Goal: Information Seeking & Learning: Learn about a topic

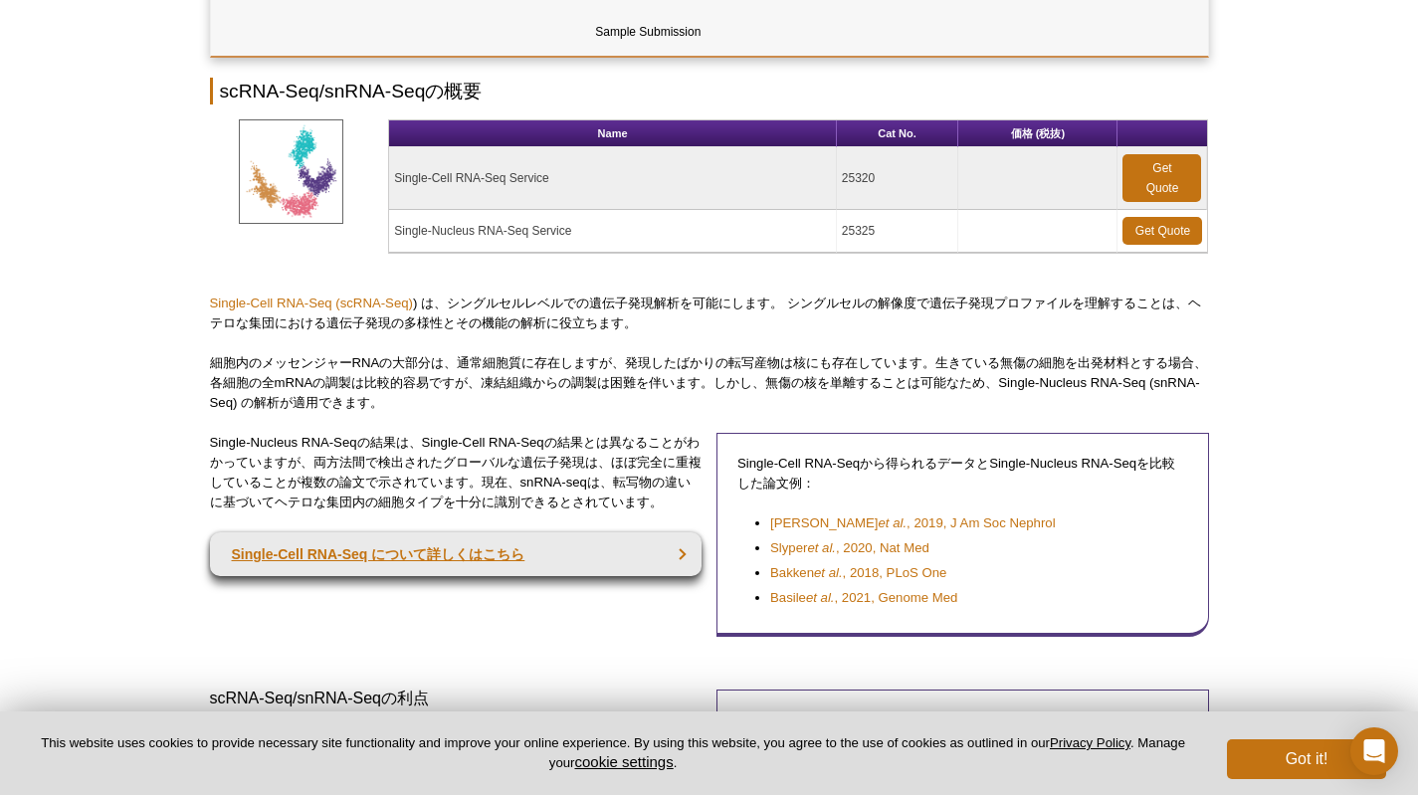
scroll to position [299, 0]
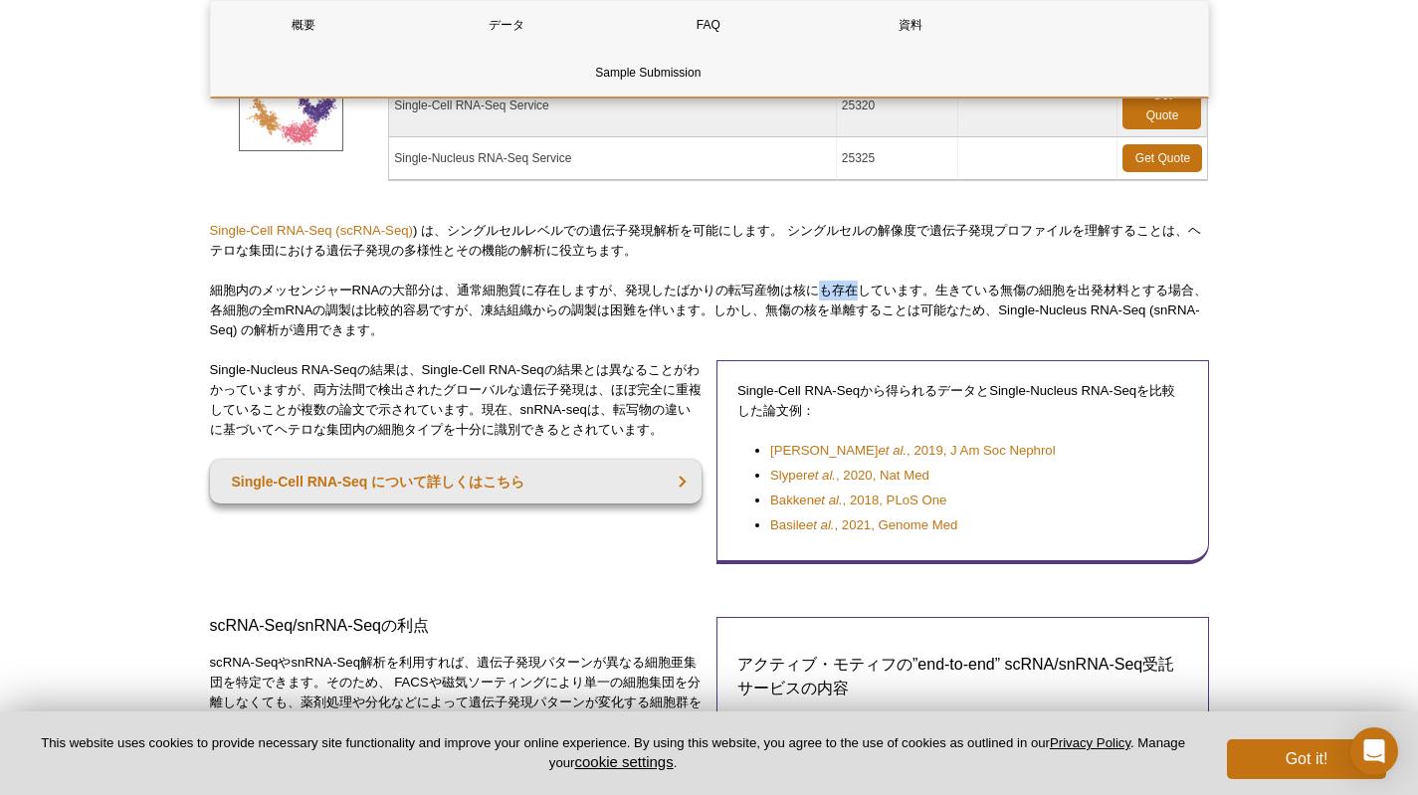
drag, startPoint x: 827, startPoint y: 291, endPoint x: 868, endPoint y: 293, distance: 40.9
click at [868, 293] on p "細胞内のメッセンジャーRNAの大部分は、通常細胞質に存在しますが、発現したばかりの転写産物は核にも存在しています。生きている無傷の細胞を出発材料とする場合、各…" at bounding box center [709, 311] width 999 height 60
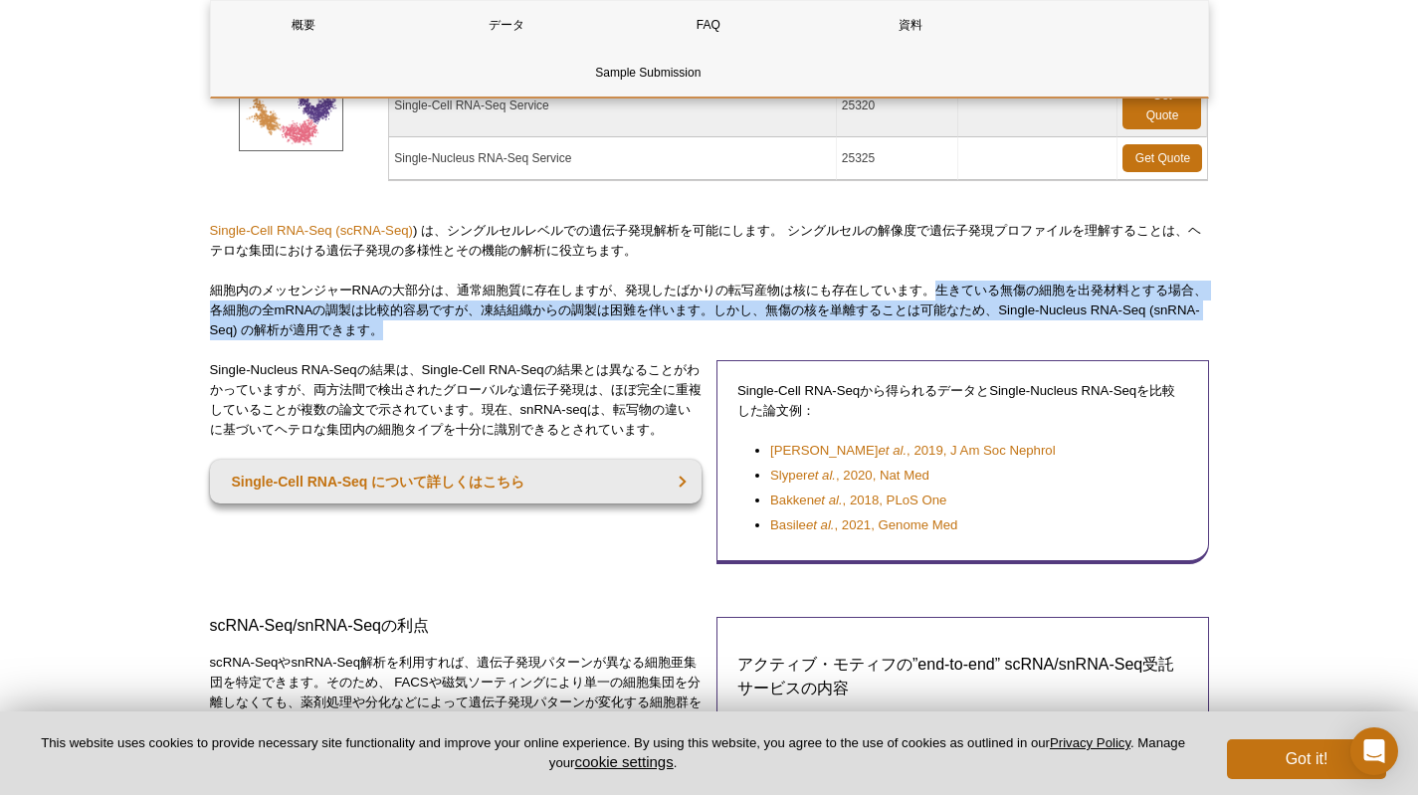
drag, startPoint x: 948, startPoint y: 289, endPoint x: 495, endPoint y: 320, distance: 455.0
click at [495, 320] on p "細胞内のメッセンジャーRNAの大部分は、通常細胞質に存在しますが、発現したばかりの転写産物は核にも存在しています。生きている無傷の細胞を出発材料とする場合、各…" at bounding box center [709, 311] width 999 height 60
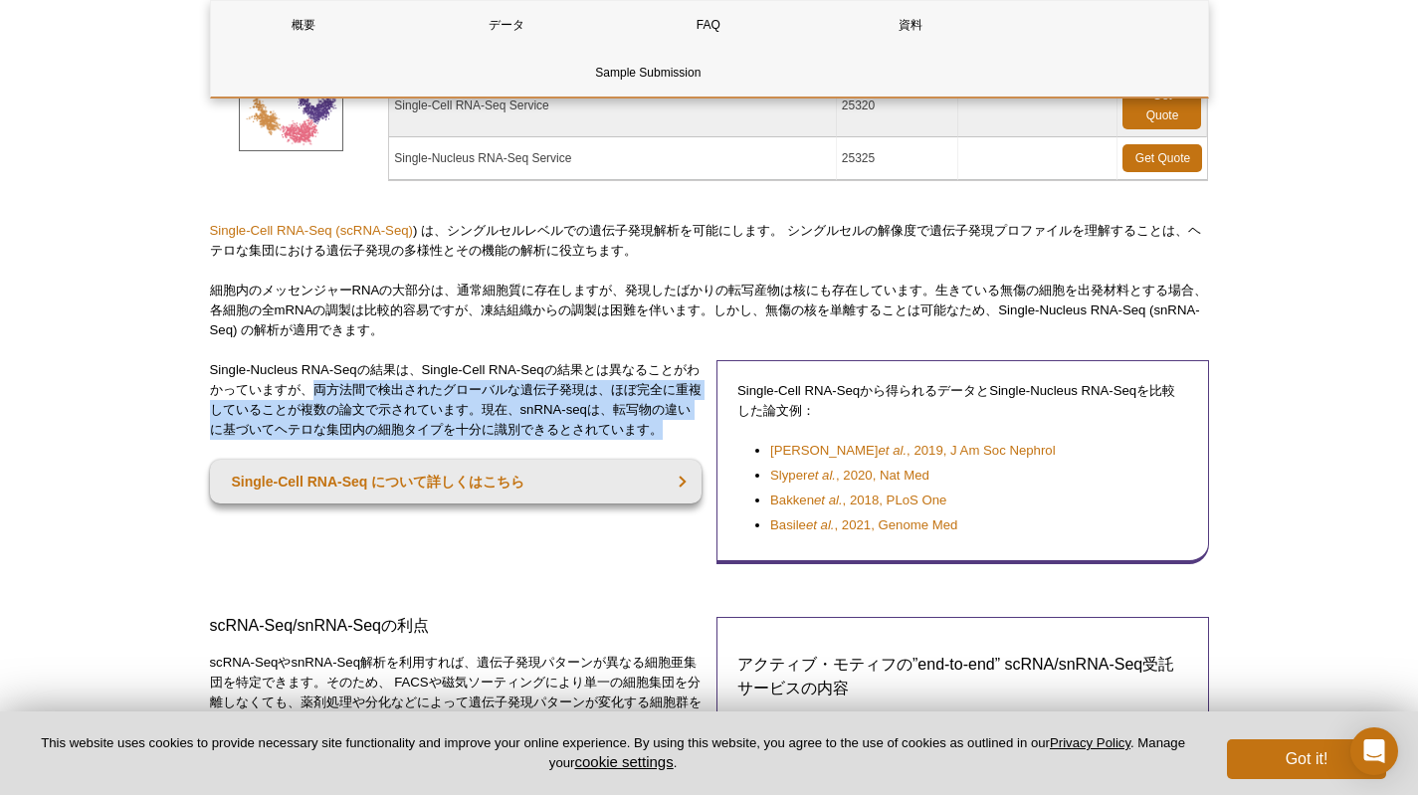
drag, startPoint x: 325, startPoint y: 386, endPoint x: 690, endPoint y: 428, distance: 366.7
click at [690, 428] on p "Single-Nucleus RNA-Seqの結果は、Single-Cell RNA-Seqの結果とは異なることがわかっていますが、両方法間で検出されたグロー…" at bounding box center [456, 400] width 493 height 80
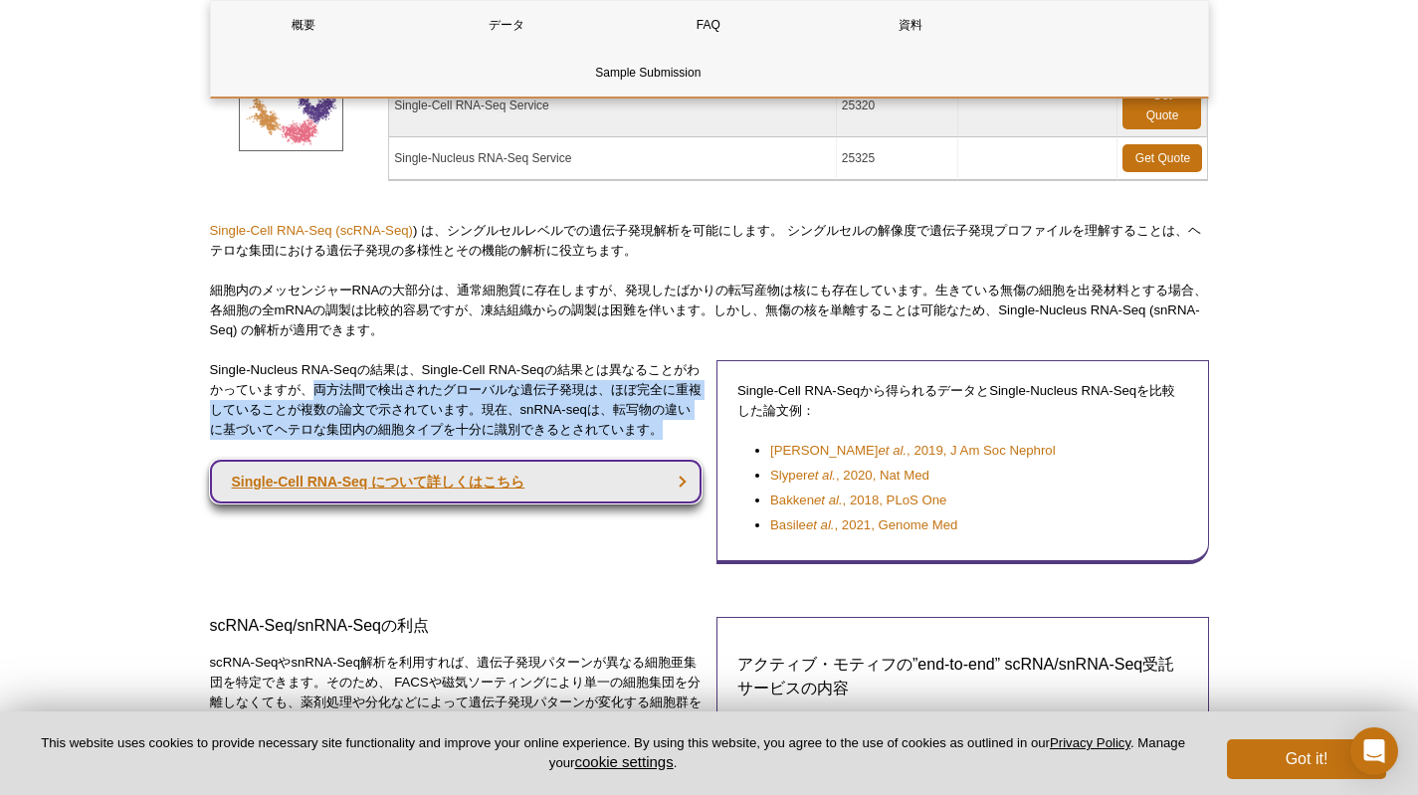
click at [288, 483] on link "Single-Cell RNA-Seq について詳しくはこちら" at bounding box center [456, 482] width 493 height 44
click at [446, 486] on link "Single-Cell RNA-Seq について詳しくはこちら" at bounding box center [456, 482] width 493 height 44
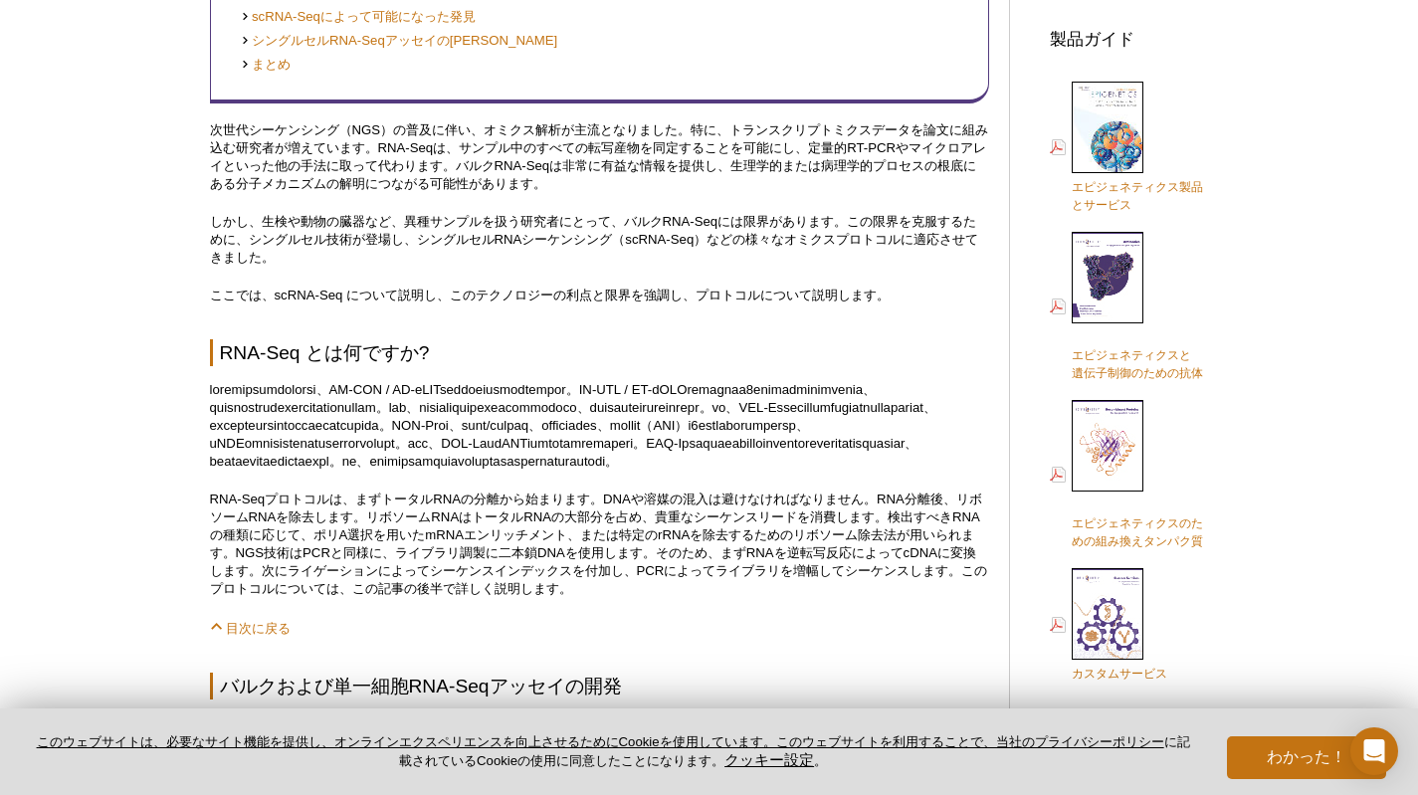
scroll to position [896, 0]
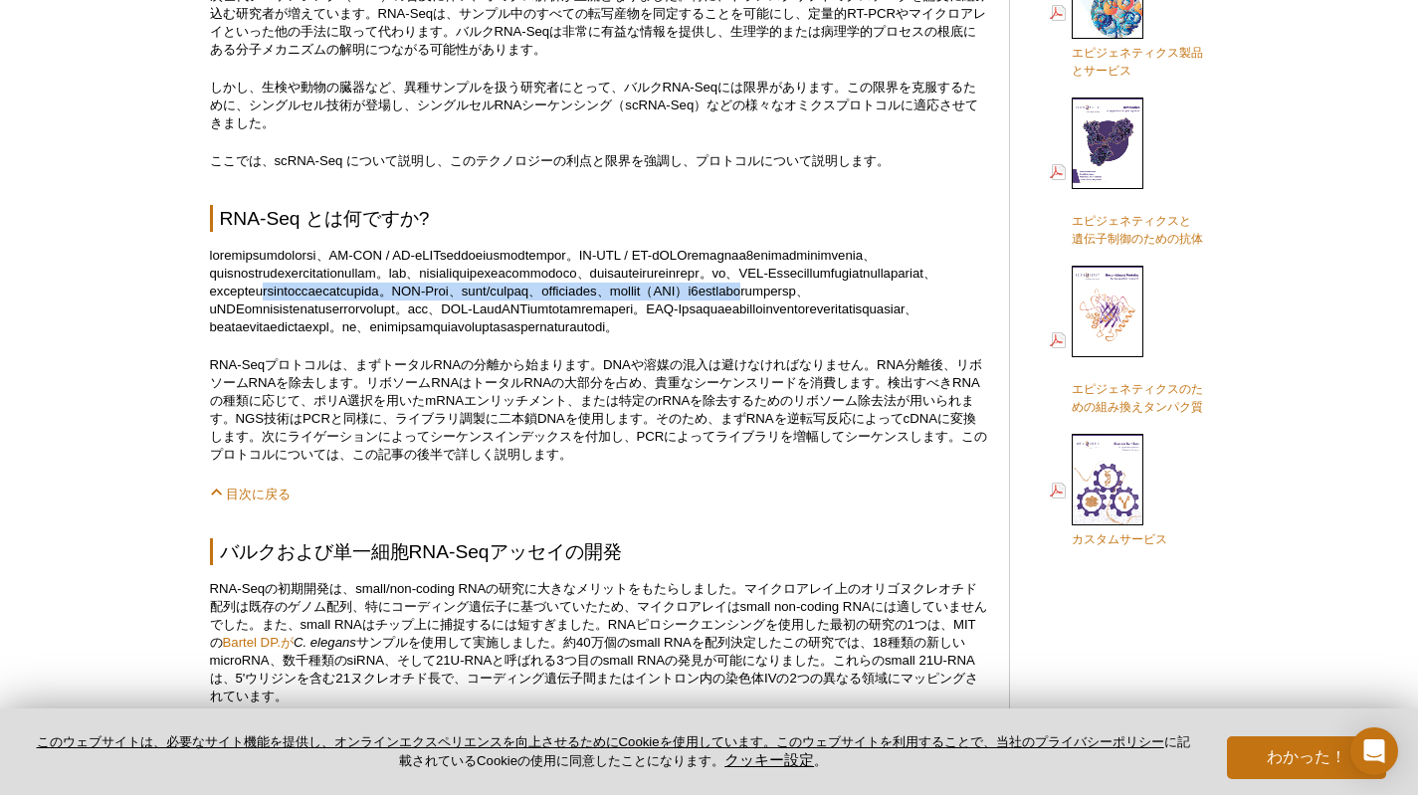
drag, startPoint x: 495, startPoint y: 321, endPoint x: 628, endPoint y: 335, distance: 134.1
click at [628, 335] on p at bounding box center [599, 292] width 779 height 90
click at [761, 334] on font at bounding box center [573, 291] width 727 height 87
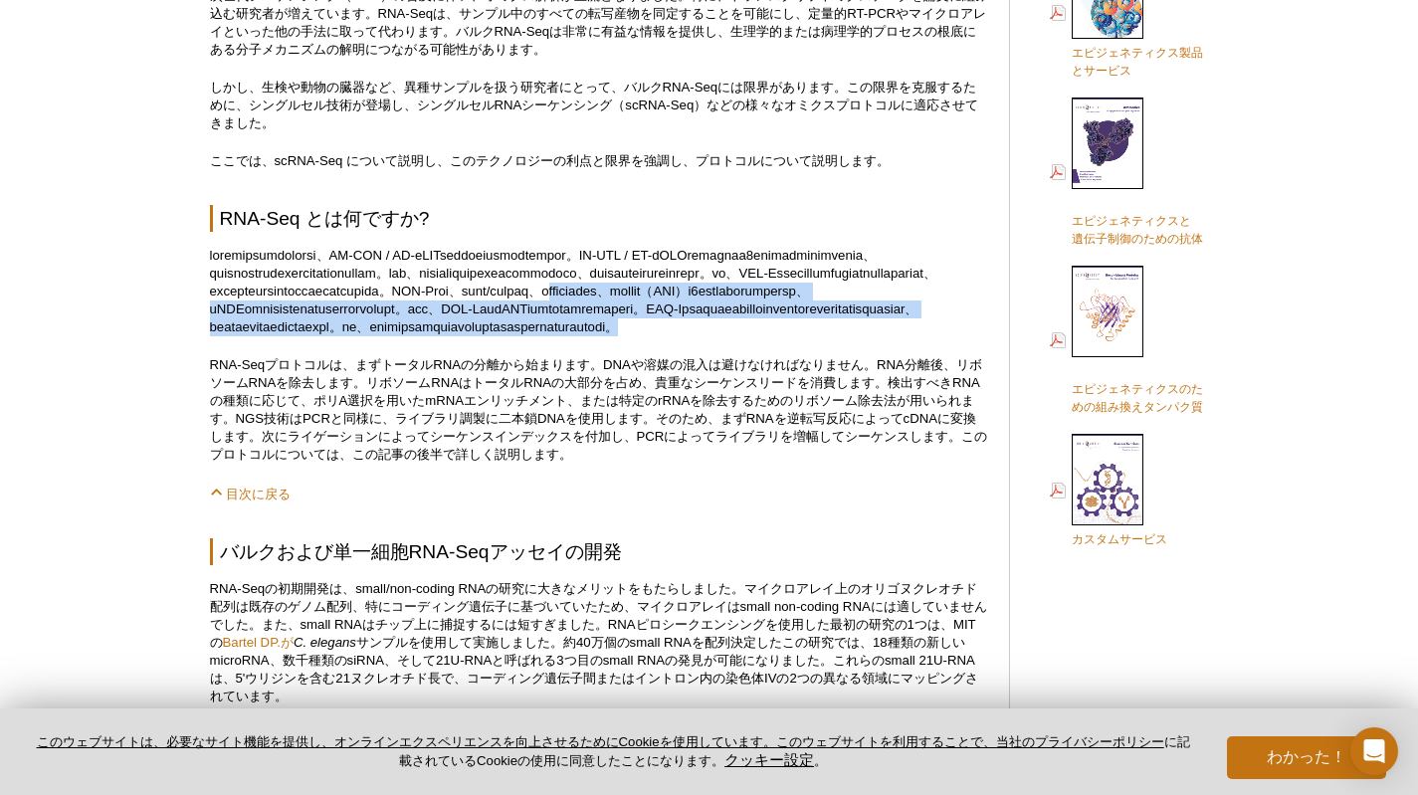
drag, startPoint x: 243, startPoint y: 332, endPoint x: 678, endPoint y: 387, distance: 438.4
click at [678, 336] on p at bounding box center [599, 292] width 779 height 90
click at [472, 334] on font at bounding box center [573, 291] width 727 height 87
drag, startPoint x: 577, startPoint y: 378, endPoint x: 380, endPoint y: 318, distance: 205.9
click at [380, 318] on p at bounding box center [599, 292] width 779 height 90
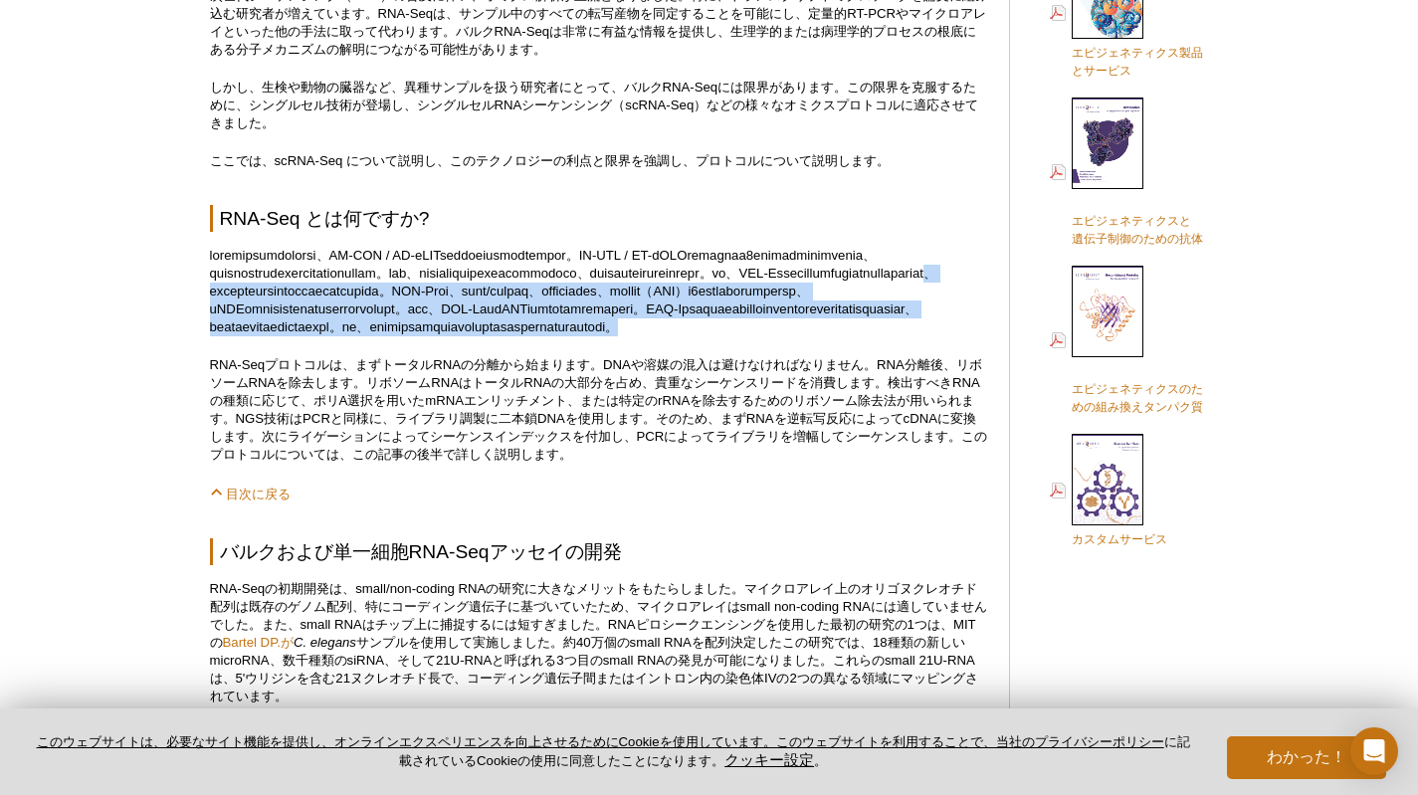
click at [702, 336] on p at bounding box center [599, 292] width 779 height 90
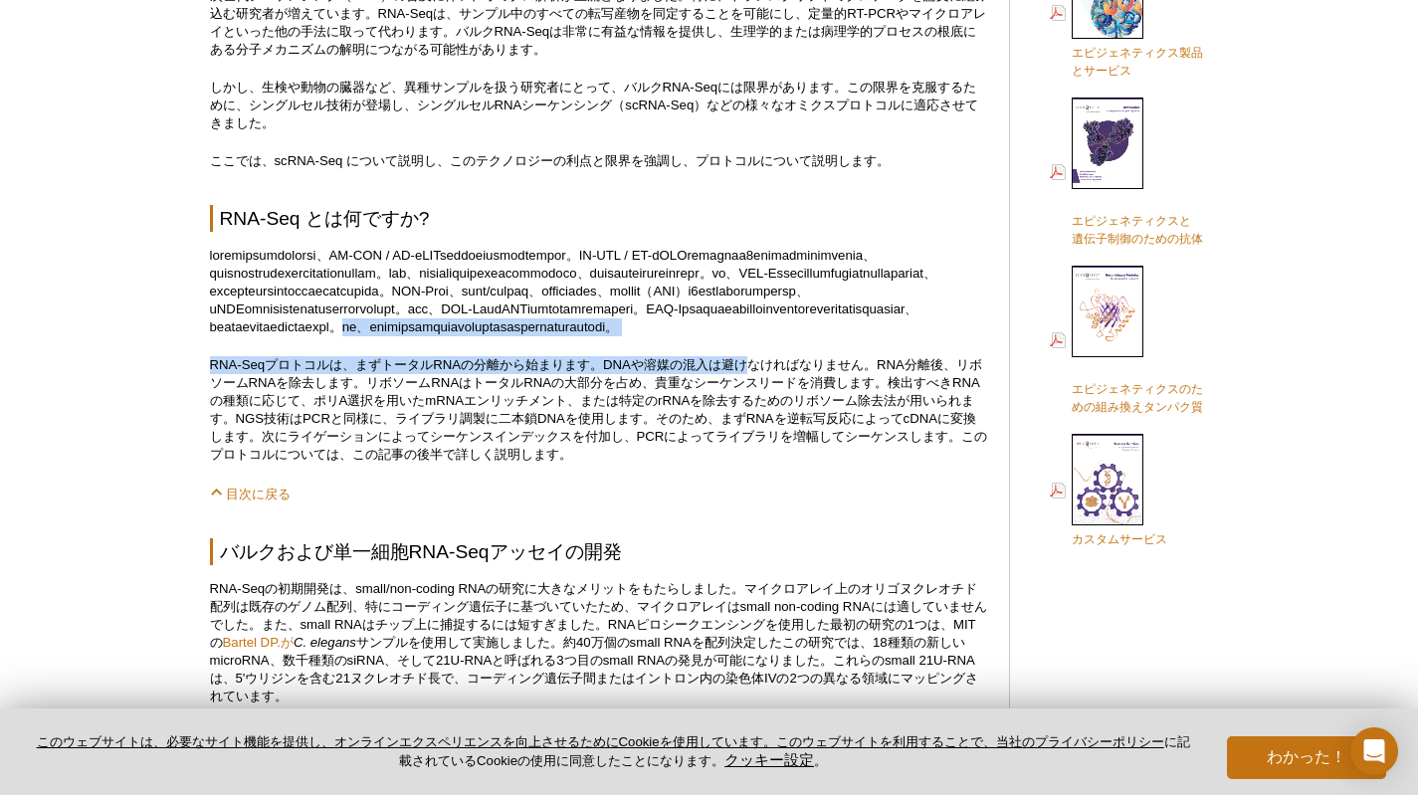
drag, startPoint x: 771, startPoint y: 364, endPoint x: 752, endPoint y: 397, distance: 37.9
drag, startPoint x: 209, startPoint y: 417, endPoint x: 605, endPoint y: 415, distance: 396.1
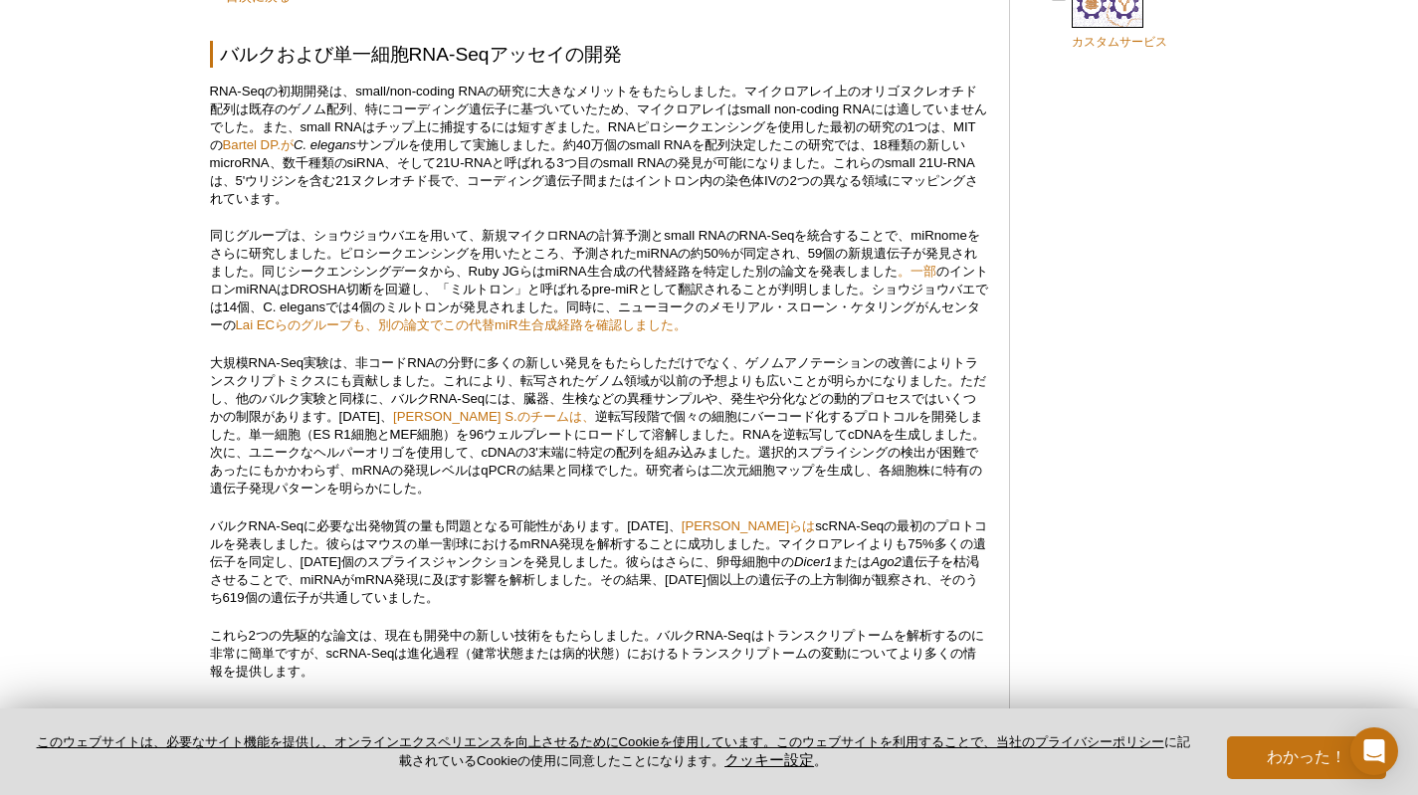
scroll to position [1493, 0]
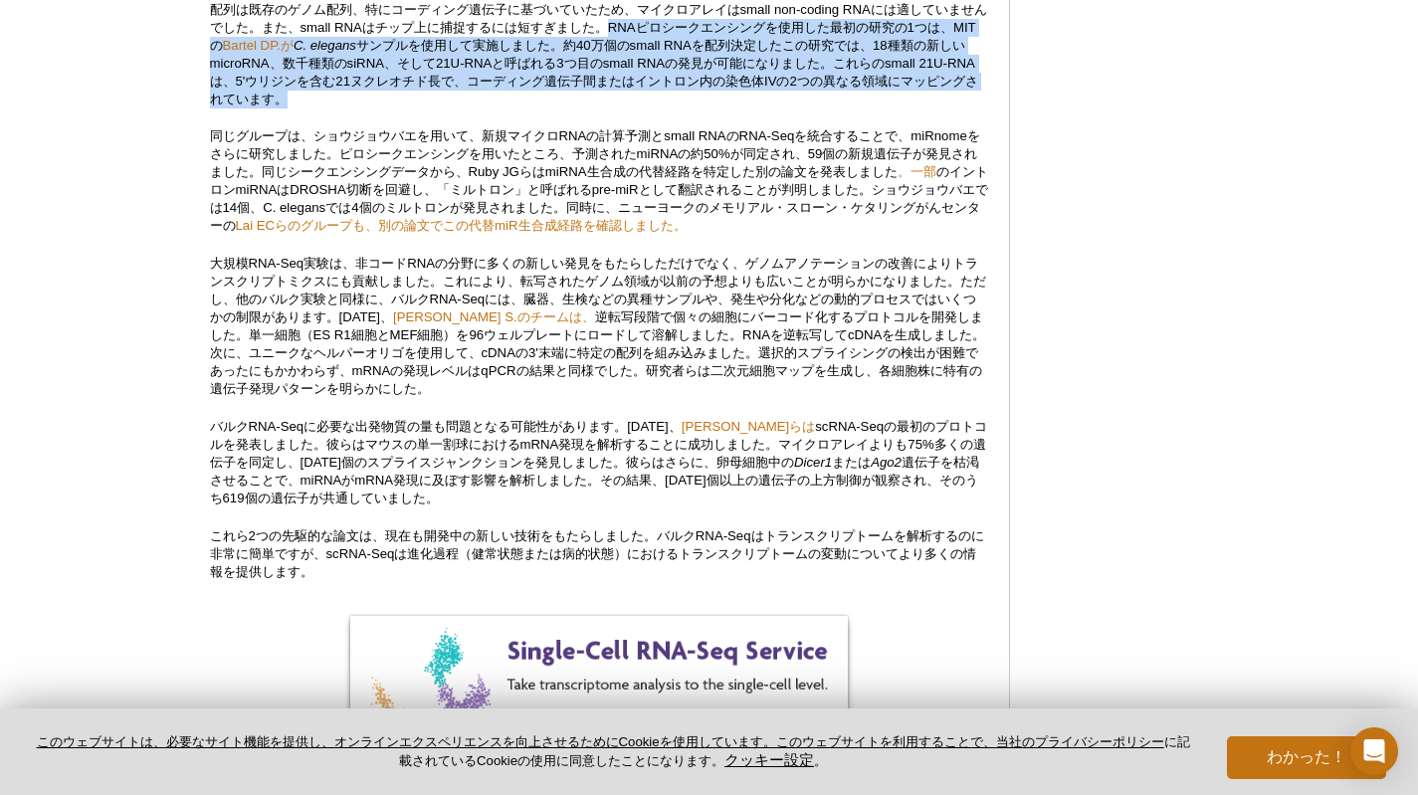
drag, startPoint x: 622, startPoint y: 83, endPoint x: 599, endPoint y: 150, distance: 71.4
click at [599, 108] on p "RNA-Seqの初期開発は、small/non-coding RNAの研究に大きなメリットをもたらしました。マイクロアレイ上のオリゴヌクレオチド配列は既存のゲ…" at bounding box center [599, 45] width 779 height 125
click at [549, 108] on p "RNA-Seqの初期開発は、small/non-coding RNAの研究に大きなメリットをもたらしました。マイクロアレイ上のオリゴヌクレオチド配列は既存のゲ…" at bounding box center [599, 45] width 779 height 125
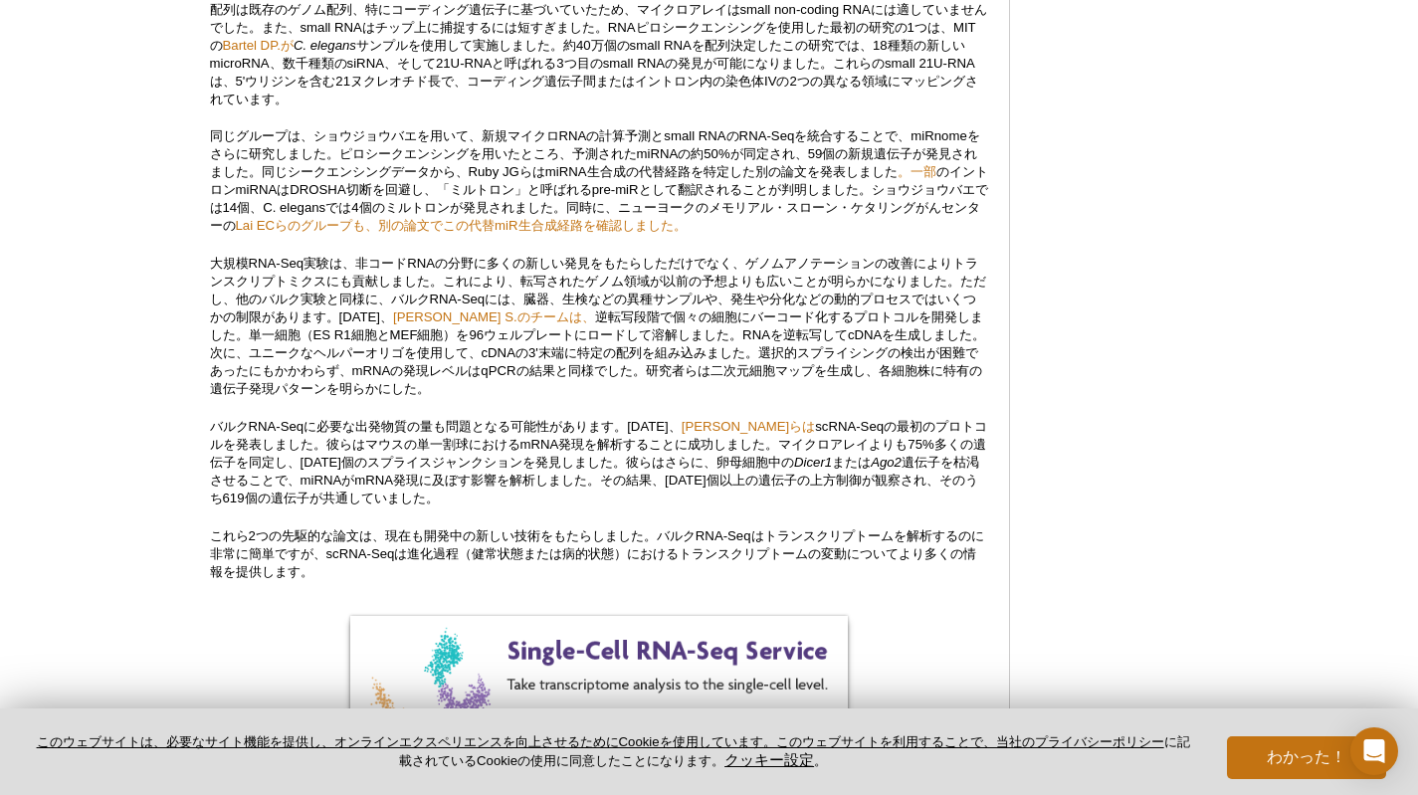
click at [321, 106] on font "サンプルを使用して実施しました。約40万個のsmall RNAを配列決定したこの研究では、18種類の新しいmicroRNA、数千種類のsiRNA、そして21U…" at bounding box center [594, 72] width 768 height 69
